Goal: Navigation & Orientation: Go to known website

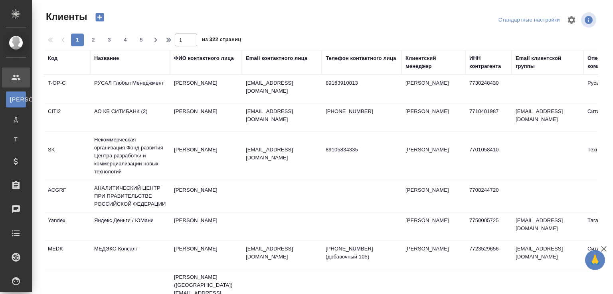
select select "RU"
